Goal: Register for event/course

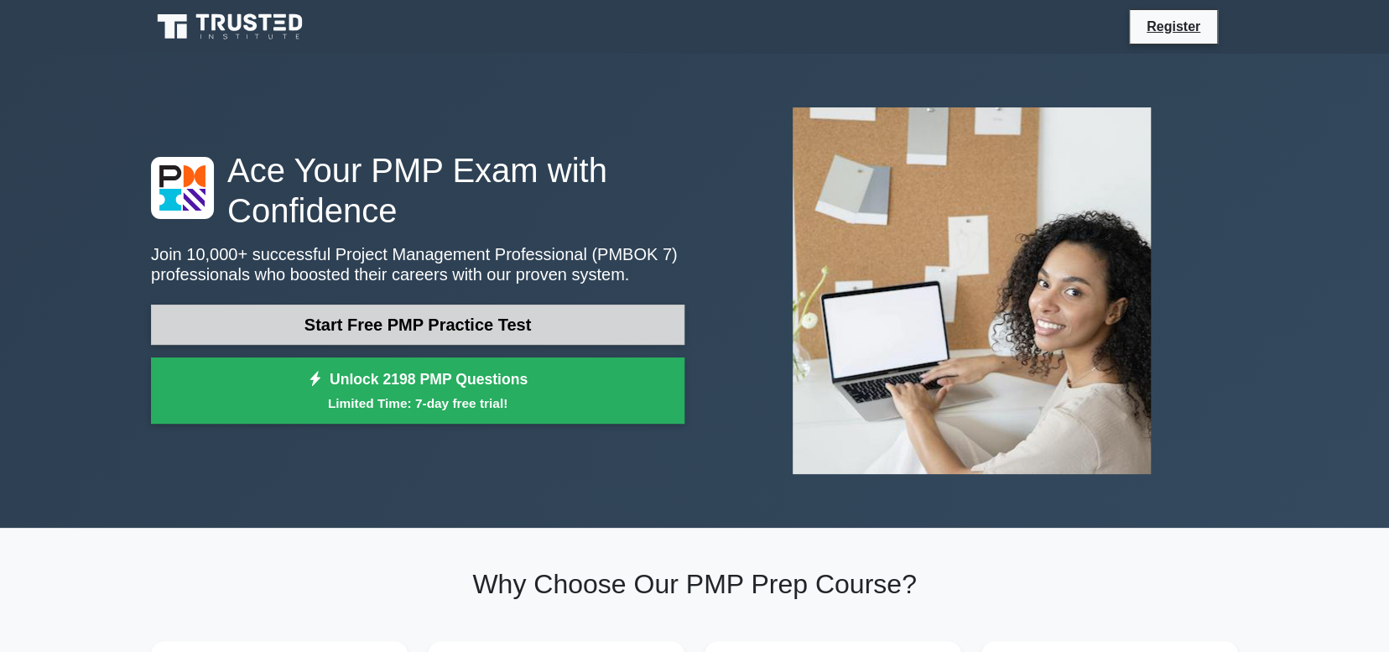
click at [579, 329] on link "Start Free PMP Practice Test" at bounding box center [417, 324] width 533 height 40
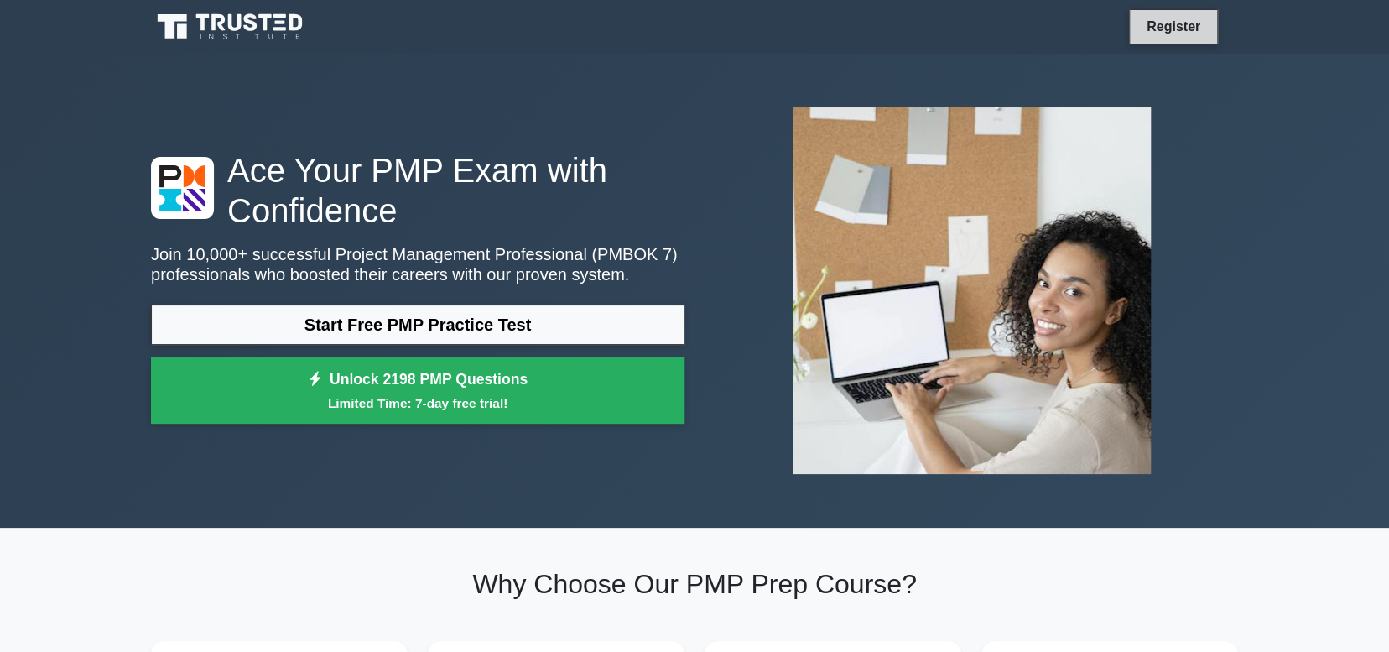
click at [1153, 19] on link "Register" at bounding box center [1173, 26] width 74 height 21
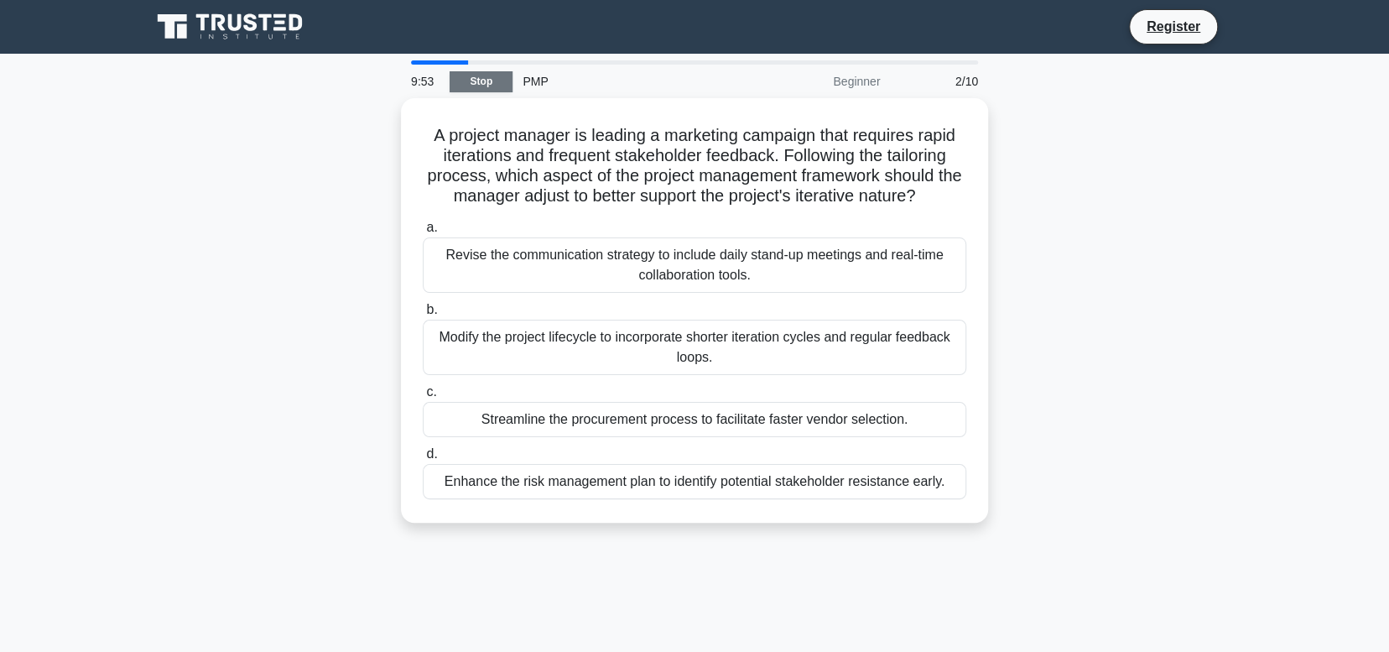
click at [485, 84] on link "Stop" at bounding box center [481, 81] width 63 height 21
